Goal: Task Accomplishment & Management: Manage account settings

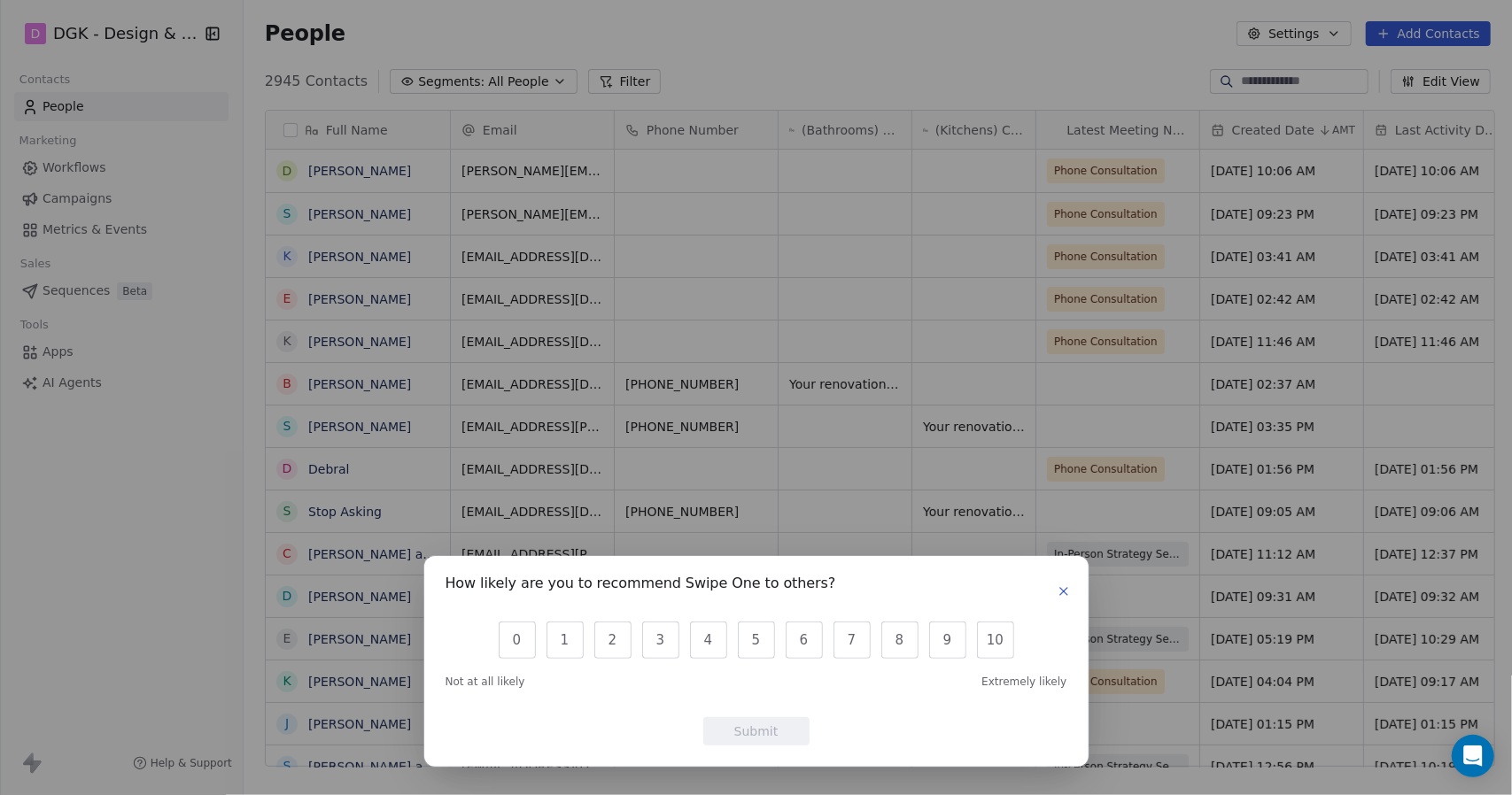
scroll to position [686, 1259]
click at [1061, 585] on icon "button" at bounding box center [1064, 591] width 15 height 15
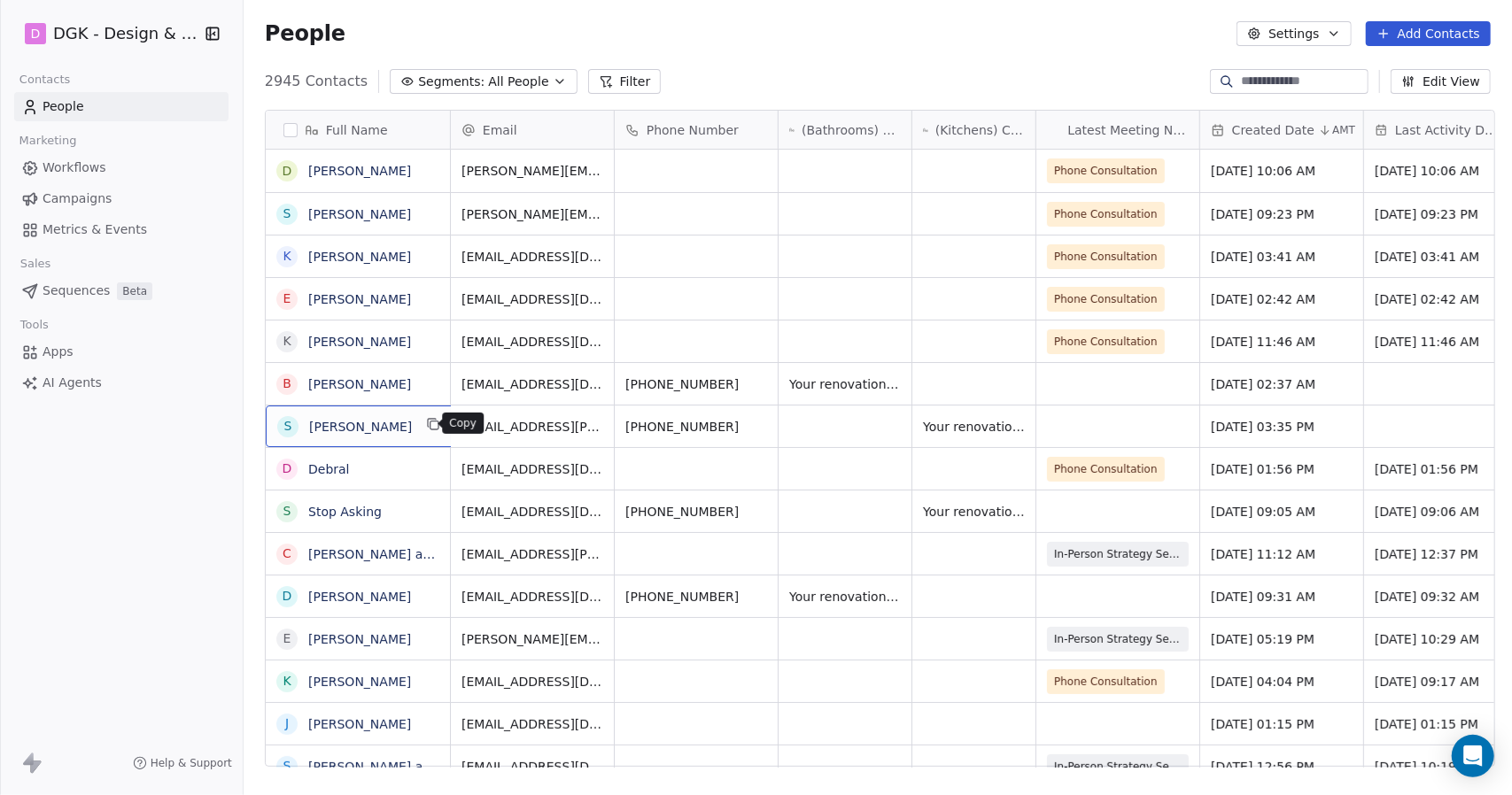
click at [430, 422] on icon "grid" at bounding box center [434, 425] width 8 height 8
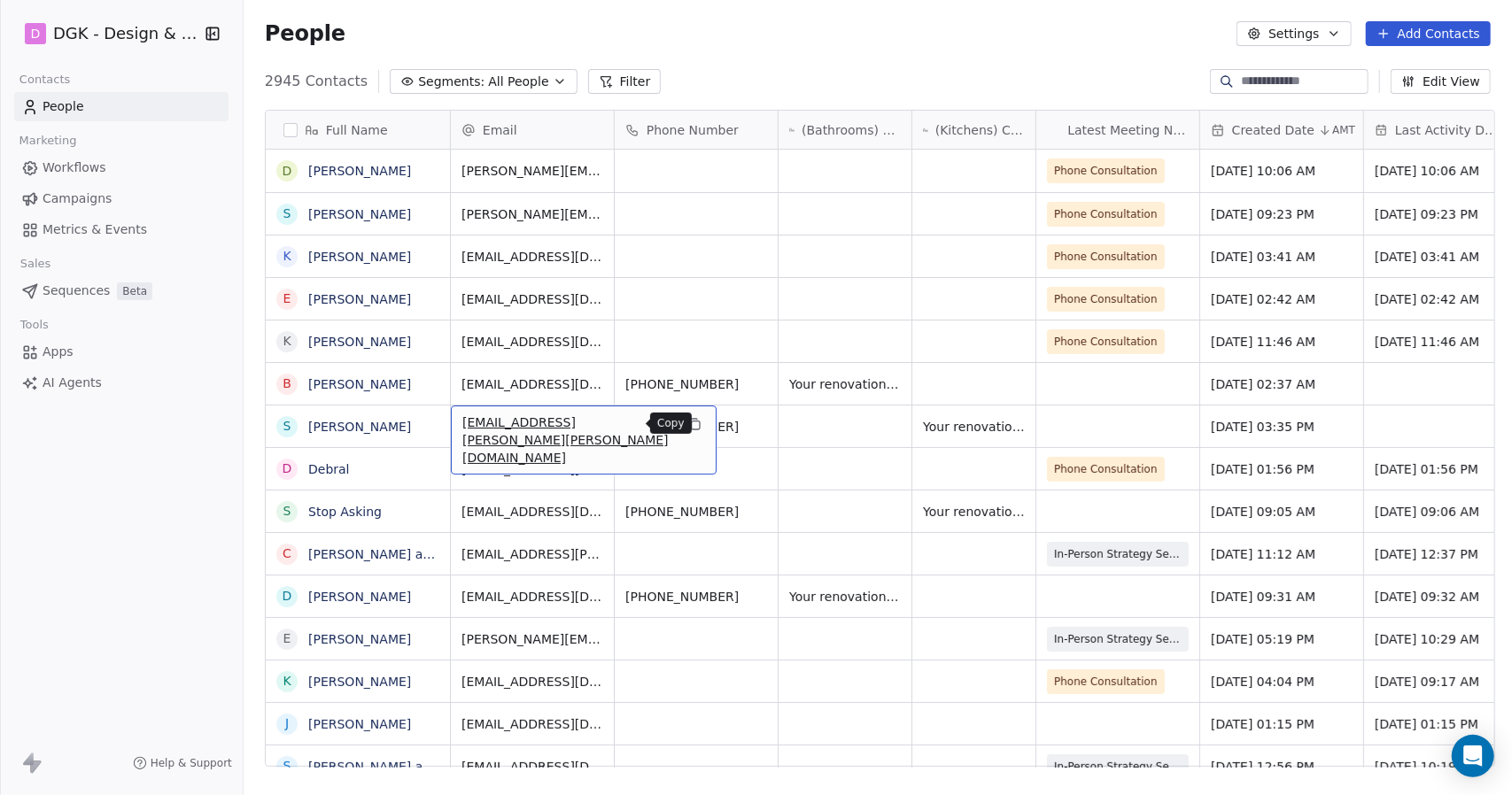
click at [688, 429] on icon "grid" at bounding box center [695, 424] width 15 height 15
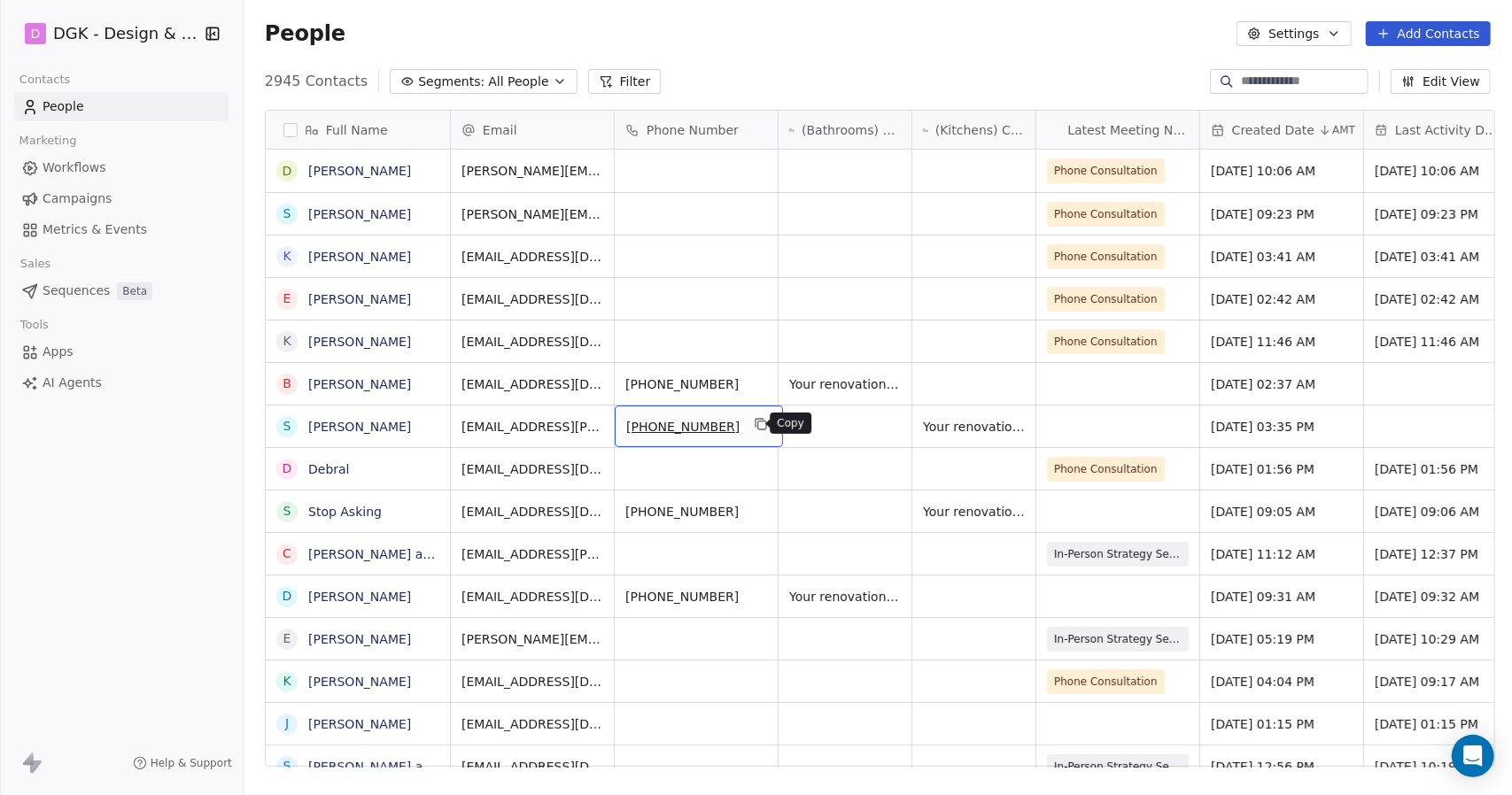
click at [753, 426] on icon "grid" at bounding box center [761, 424] width 15 height 15
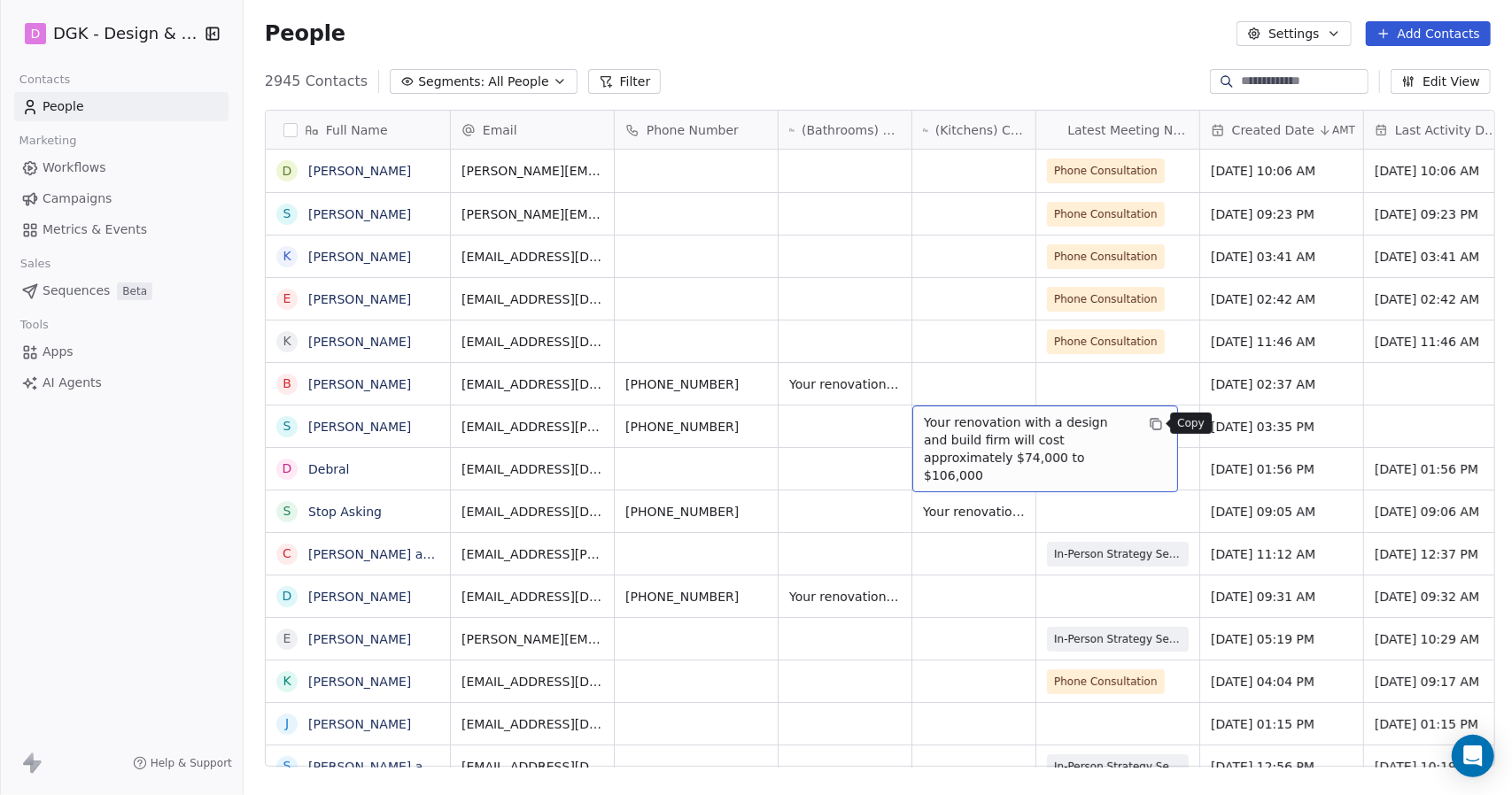
click at [1149, 426] on icon "grid" at bounding box center [1156, 424] width 15 height 15
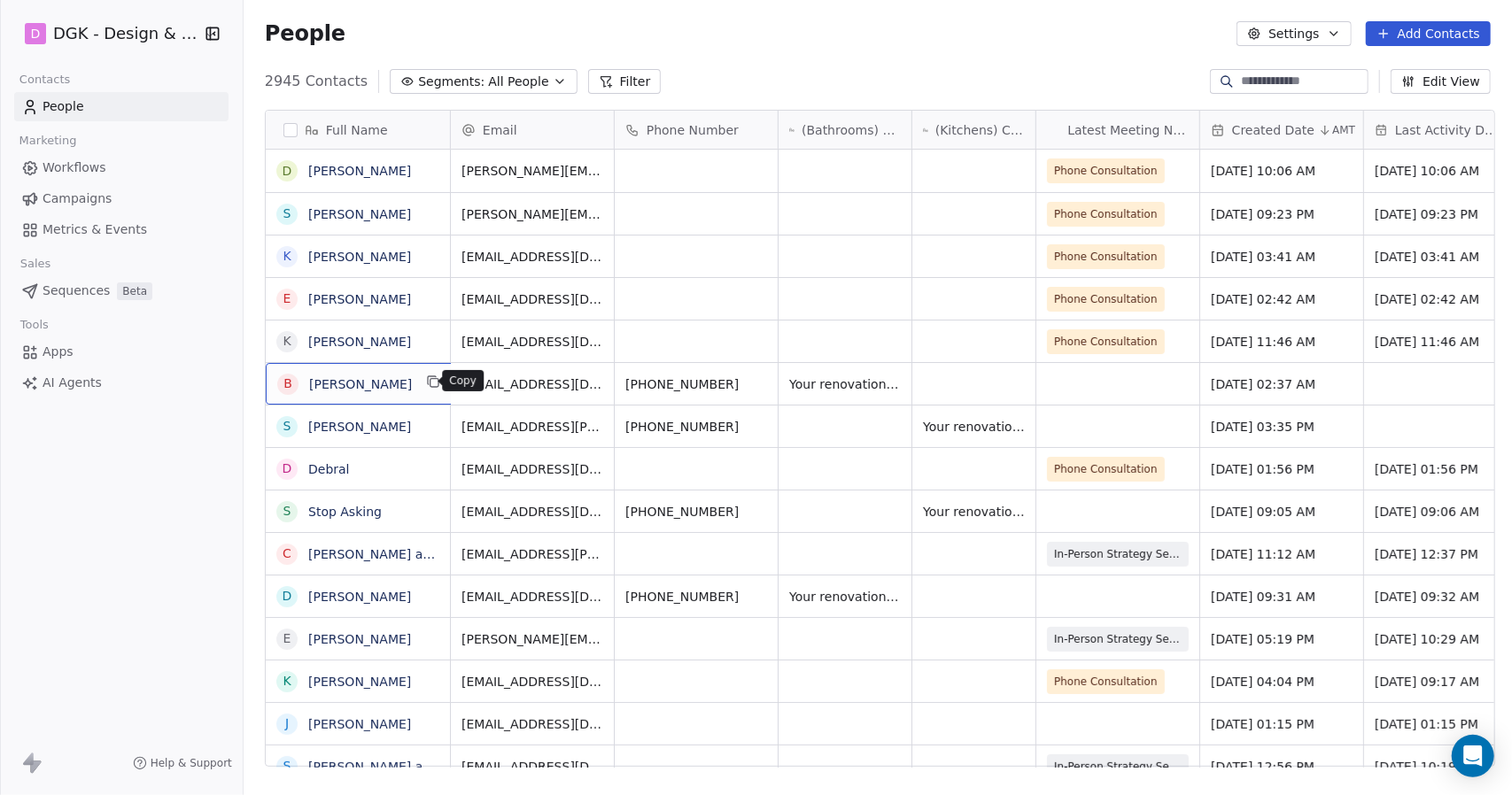
click at [430, 379] on icon "grid" at bounding box center [434, 382] width 8 height 8
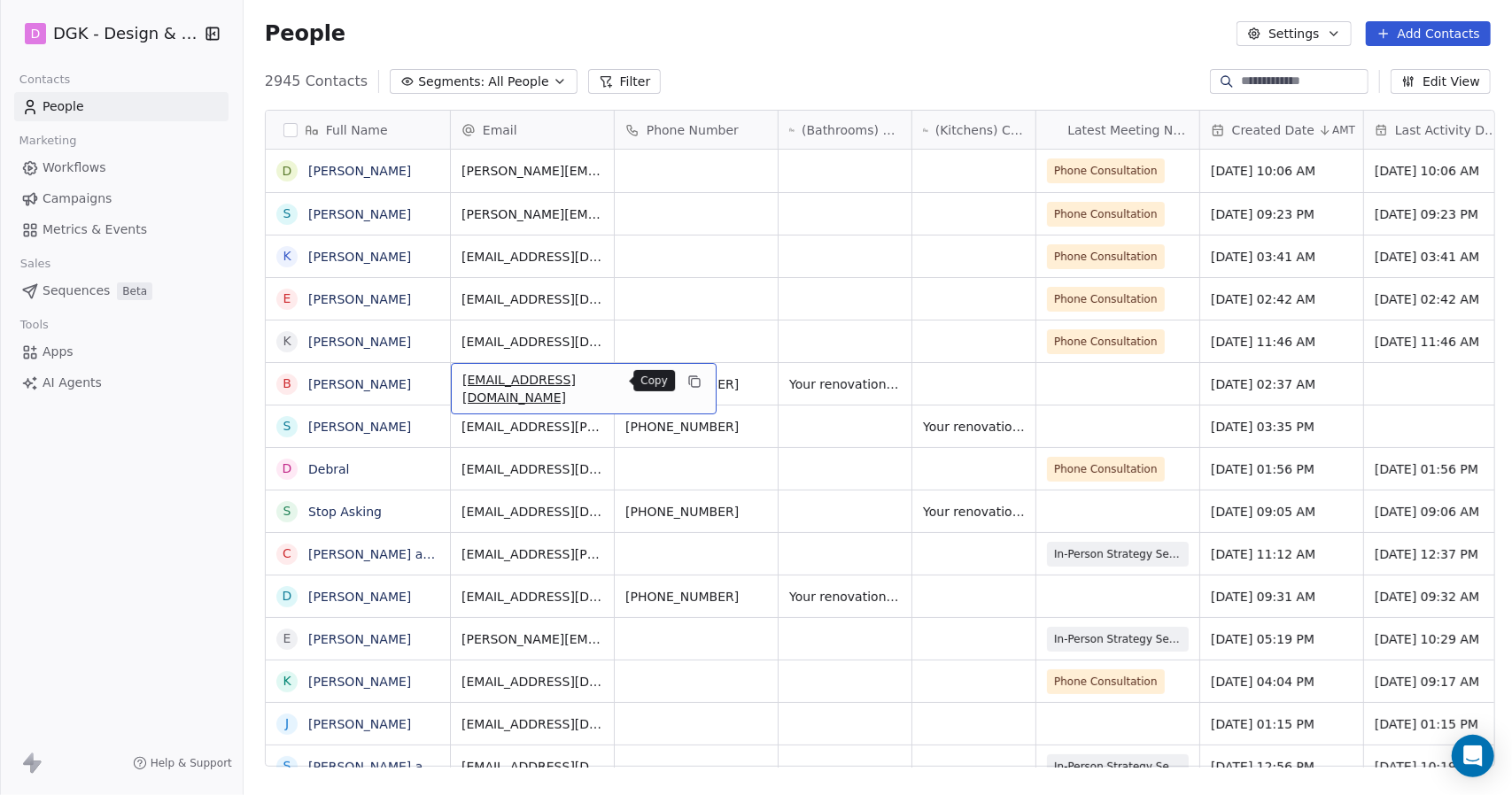
click at [684, 376] on button "grid" at bounding box center [694, 381] width 21 height 21
click at [758, 380] on icon "grid" at bounding box center [761, 382] width 8 height 8
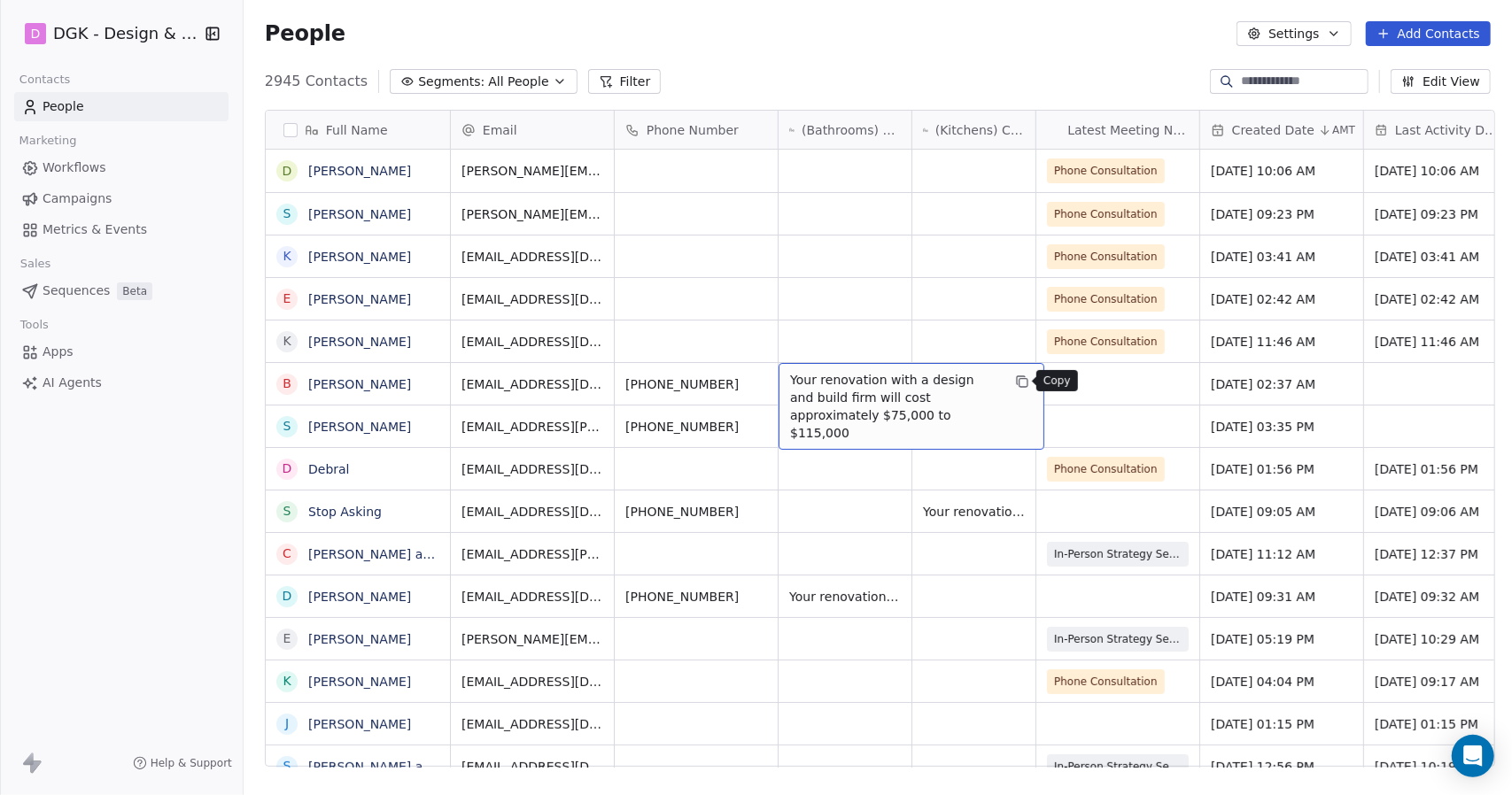
click at [1022, 374] on icon "grid" at bounding box center [1022, 382] width 15 height 15
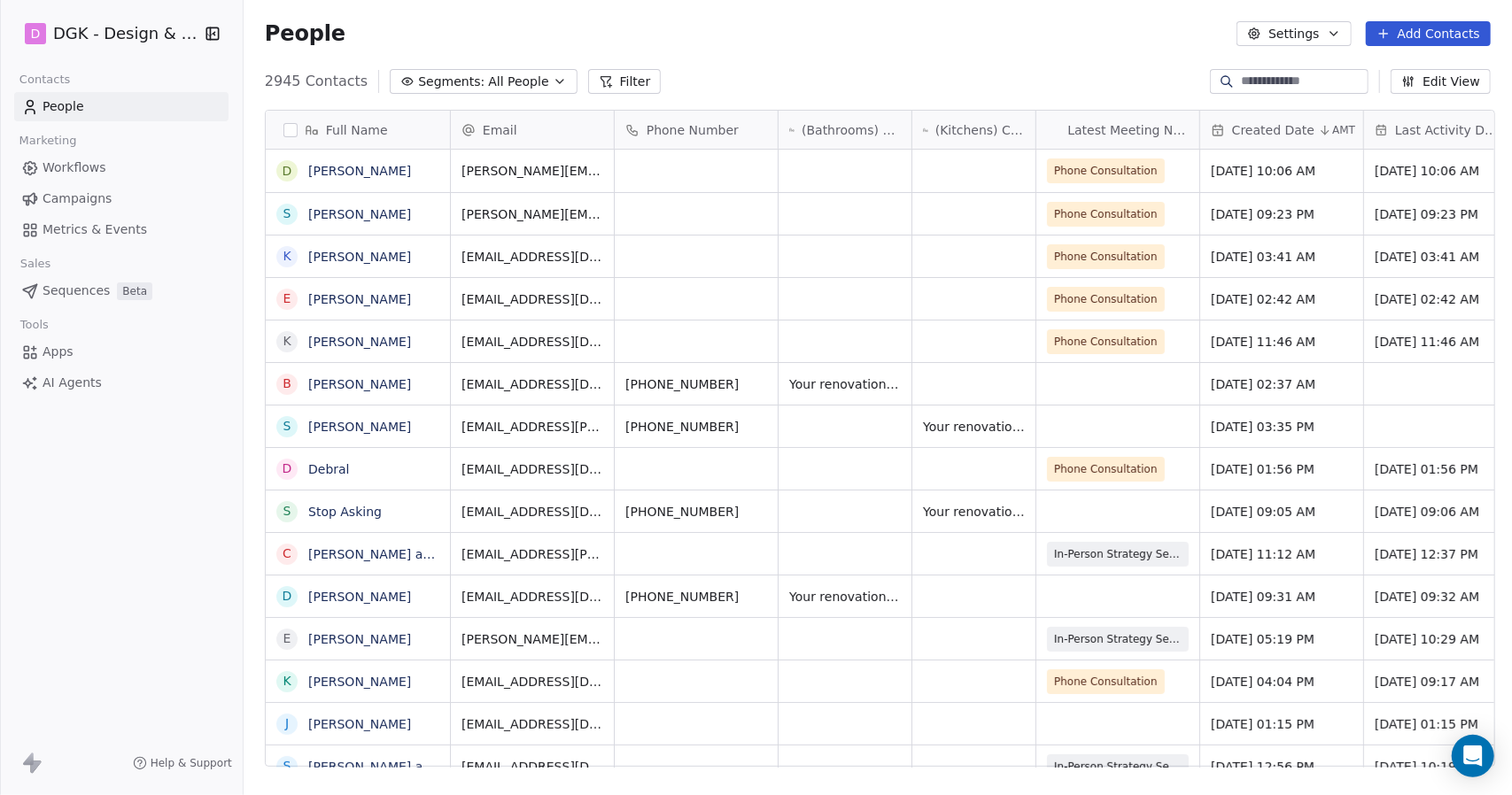
click at [760, 76] on div "2945 Contacts Segments: All People Filter Edit View" at bounding box center [877, 81] width 1268 height 28
click at [816, 72] on div "2945 Contacts Segments: All People Filter Edit View" at bounding box center [877, 81] width 1268 height 28
